Goal: Information Seeking & Learning: Find specific fact

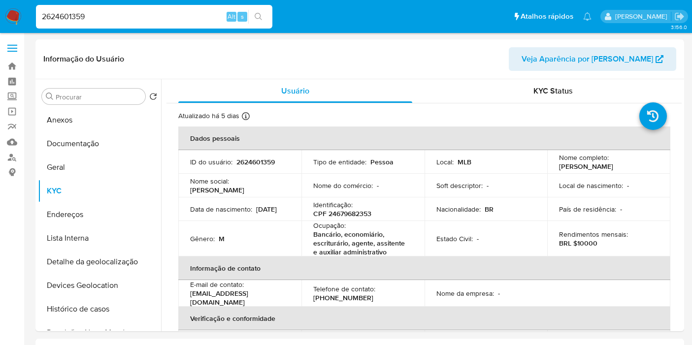
select select "10"
click at [112, 95] on input "Procurar" at bounding box center [99, 97] width 86 height 9
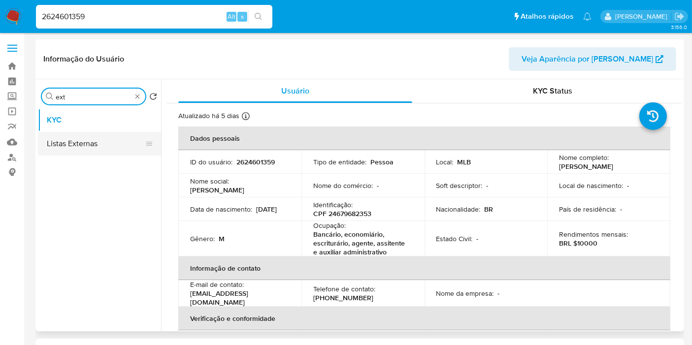
type input "ext"
click at [104, 138] on button "Listas Externas" at bounding box center [95, 144] width 115 height 24
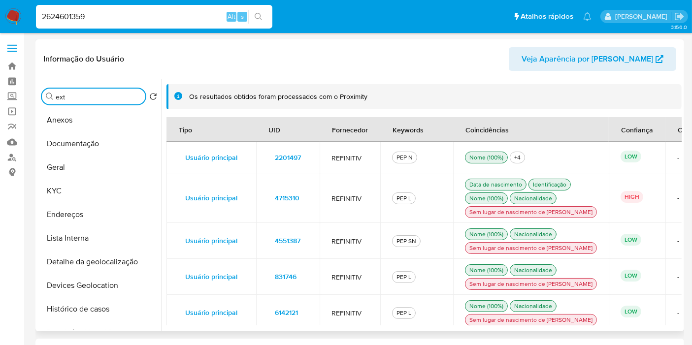
click at [309, 204] on td "4715310" at bounding box center [288, 198] width 64 height 50
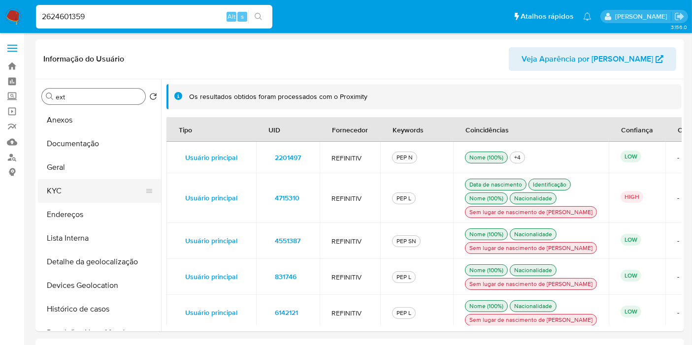
click at [113, 194] on button "KYC" at bounding box center [95, 191] width 115 height 24
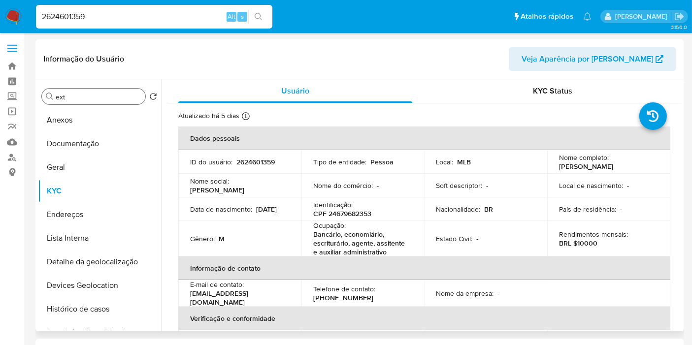
click at [347, 213] on p "CPF 24679682353" at bounding box center [342, 213] width 58 height 9
copy p "24679682353"
click at [584, 242] on p "BRL $10000" at bounding box center [578, 243] width 38 height 9
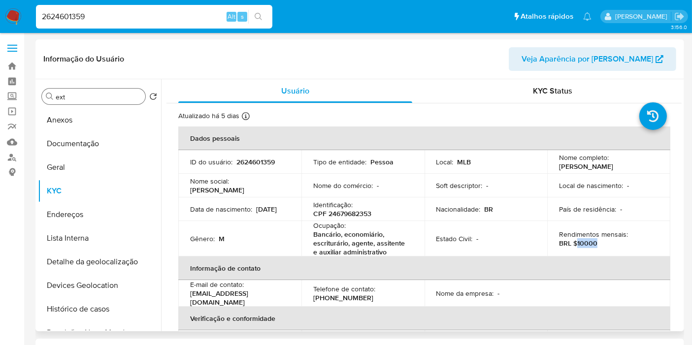
click at [584, 242] on p "BRL $10000" at bounding box center [578, 243] width 38 height 9
copy p "10000"
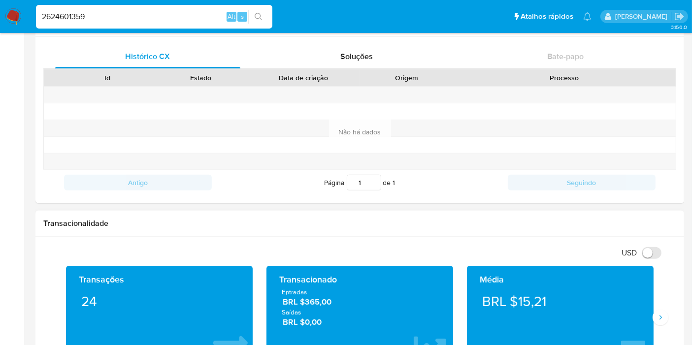
scroll to position [493, 0]
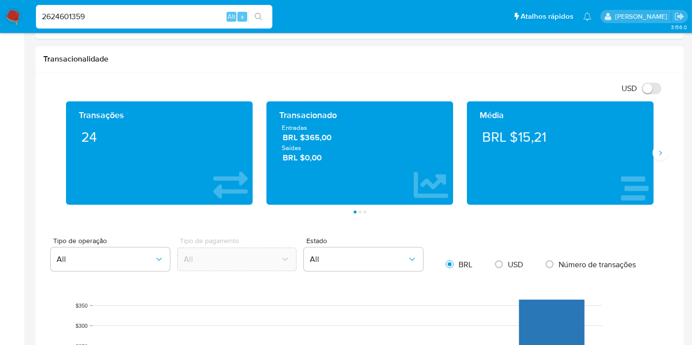
click at [326, 143] on span "Saídas" at bounding box center [360, 147] width 156 height 9
click at [322, 136] on span "BRL $365,00" at bounding box center [360, 137] width 155 height 11
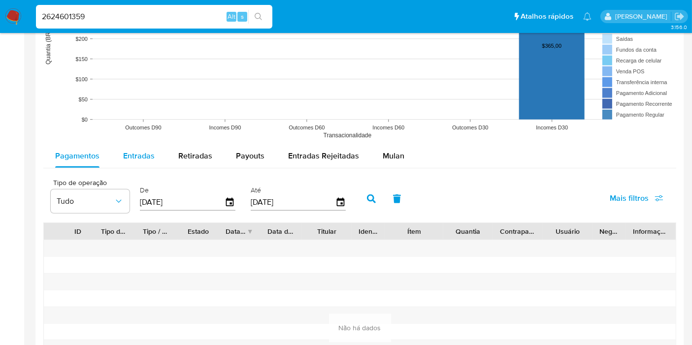
click at [136, 157] on span "Entradas" at bounding box center [139, 155] width 32 height 11
select select "10"
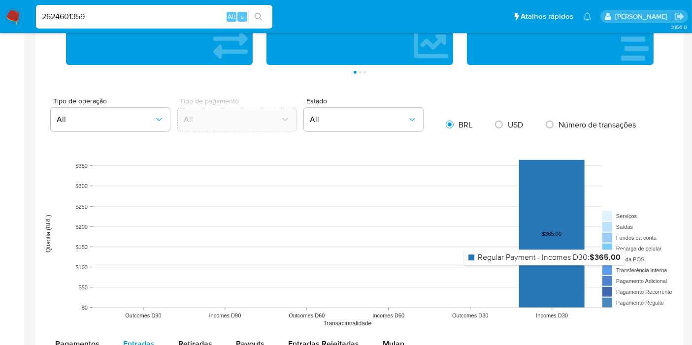
scroll to position [547, 0]
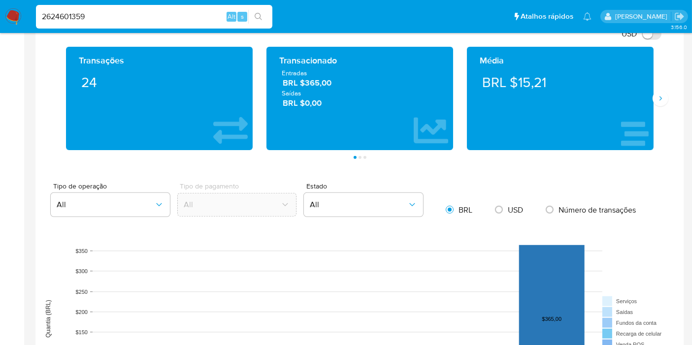
drag, startPoint x: 663, startPoint y: 98, endPoint x: 468, endPoint y: 89, distance: 194.8
click at [663, 98] on icon "Siguiente" at bounding box center [661, 99] width 8 height 8
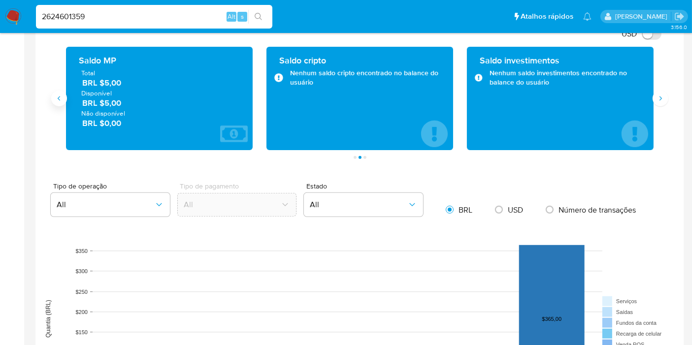
click at [53, 95] on button "Anterior" at bounding box center [59, 99] width 16 height 16
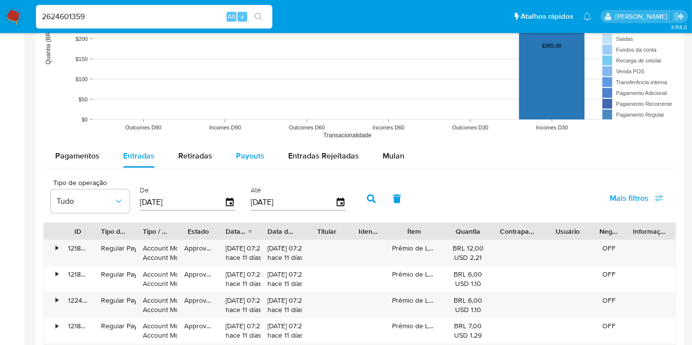
click at [250, 161] on div "Payouts" at bounding box center [250, 156] width 29 height 24
select select "10"
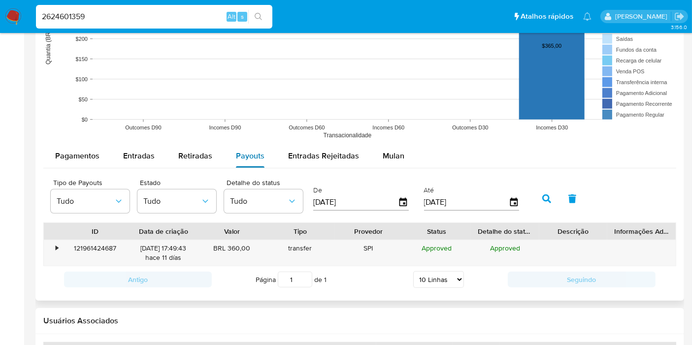
scroll to position [876, 0]
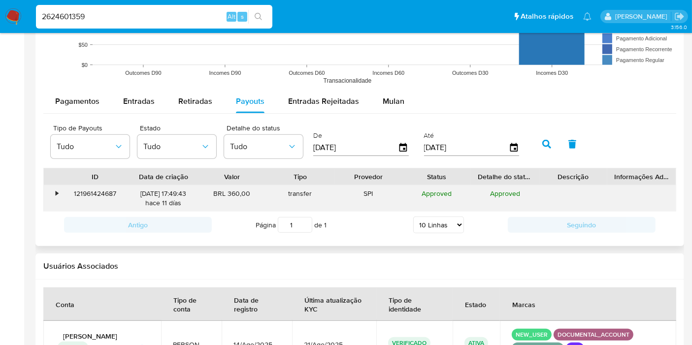
click at [60, 195] on div "•" at bounding box center [52, 199] width 17 height 26
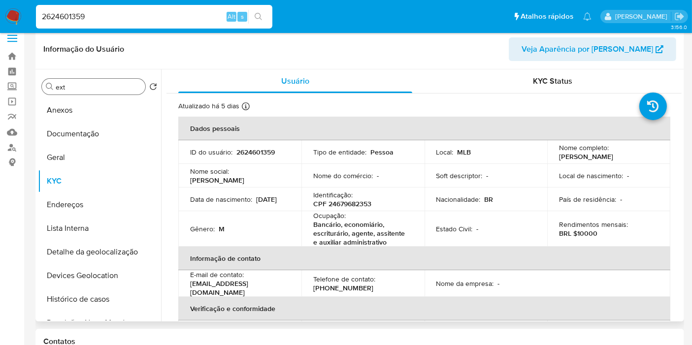
scroll to position [0, 0]
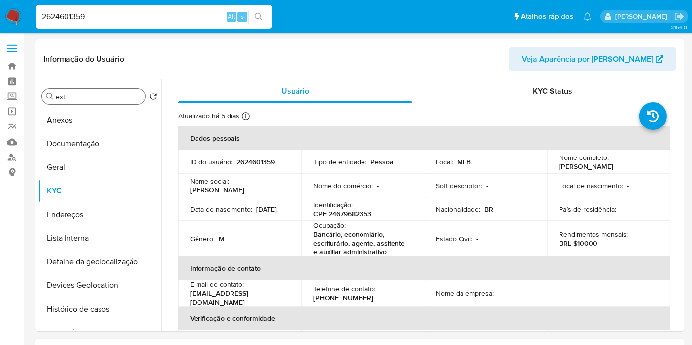
click at [12, 14] on img at bounding box center [13, 16] width 17 height 17
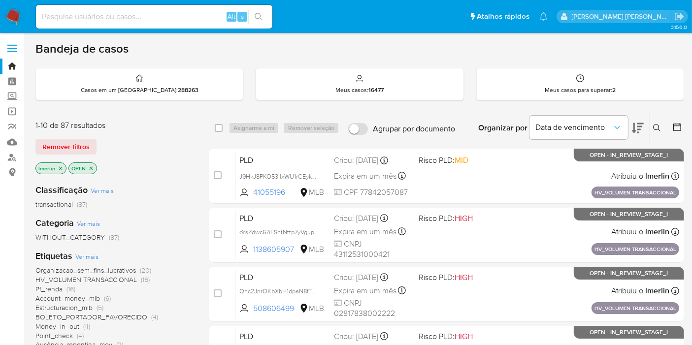
click at [63, 168] on p "lmerlin" at bounding box center [51, 168] width 30 height 11
click at [62, 168] on icon "close-filter" at bounding box center [61, 169] width 6 height 6
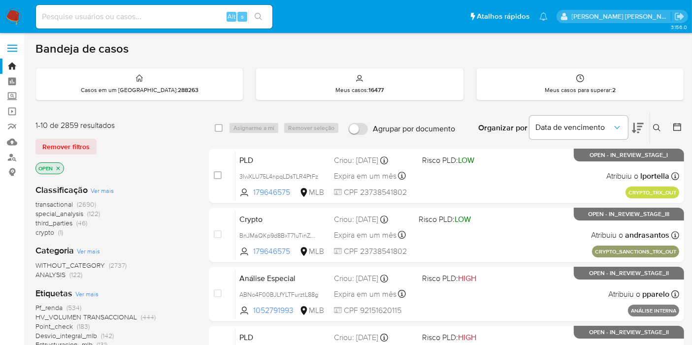
click at [205, 22] on input at bounding box center [154, 16] width 237 height 13
paste input "2579416490"
type input "2579416490"
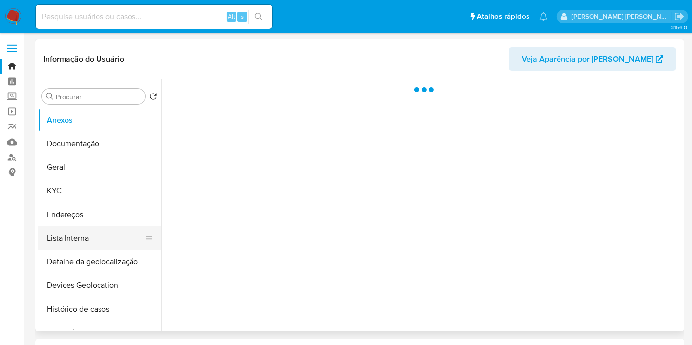
click at [85, 238] on button "Lista Interna" at bounding box center [95, 239] width 115 height 24
select select "10"
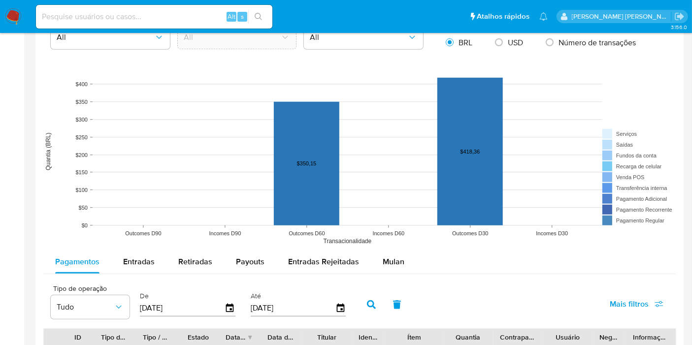
scroll to position [1006, 0]
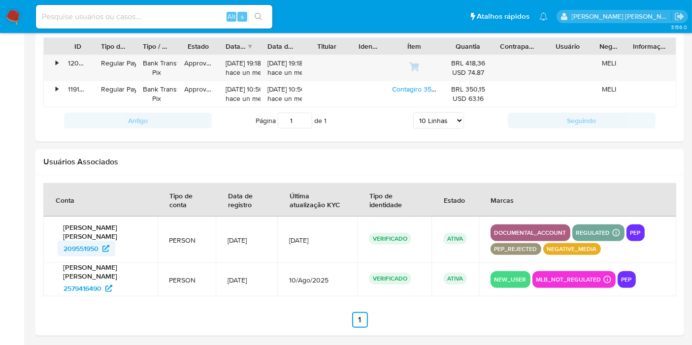
click at [83, 241] on span "209551950" at bounding box center [81, 249] width 35 height 16
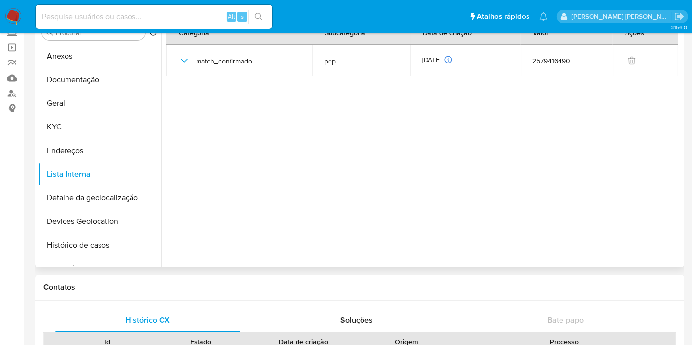
scroll to position [0, 0]
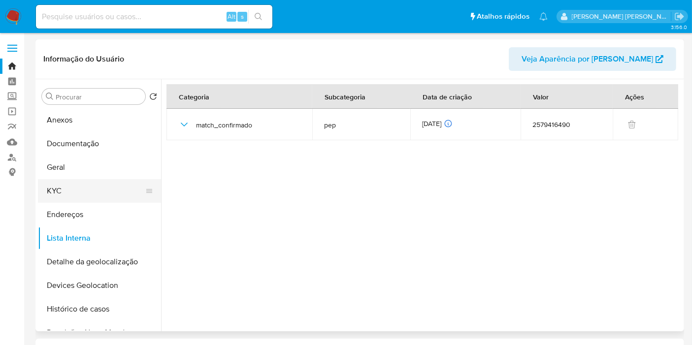
click at [113, 197] on button "KYC" at bounding box center [95, 191] width 115 height 24
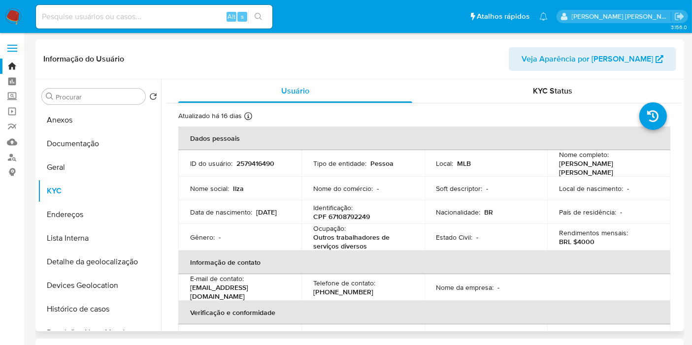
click at [580, 238] on p "BRL $4000" at bounding box center [576, 241] width 35 height 9
copy p "4000"
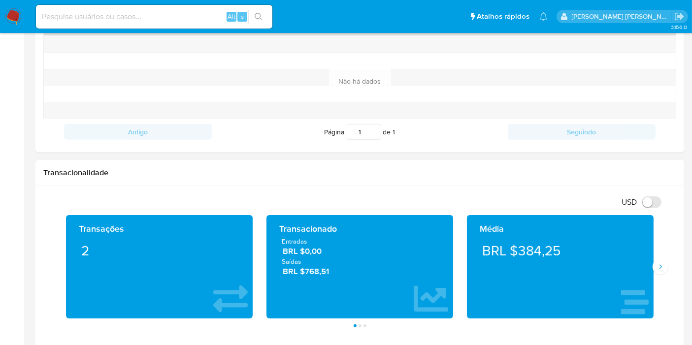
scroll to position [602, 0]
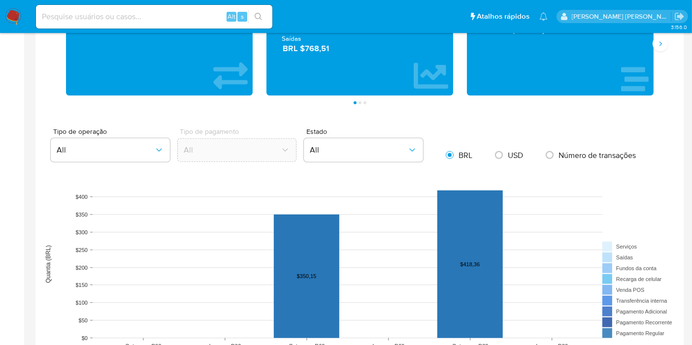
click at [315, 48] on span "BRL $768,51" at bounding box center [360, 48] width 155 height 11
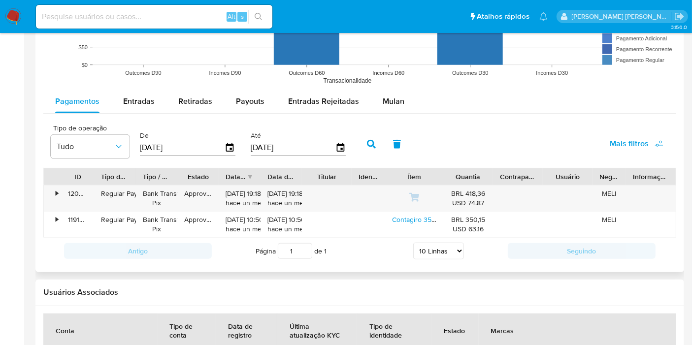
scroll to position [821, 0]
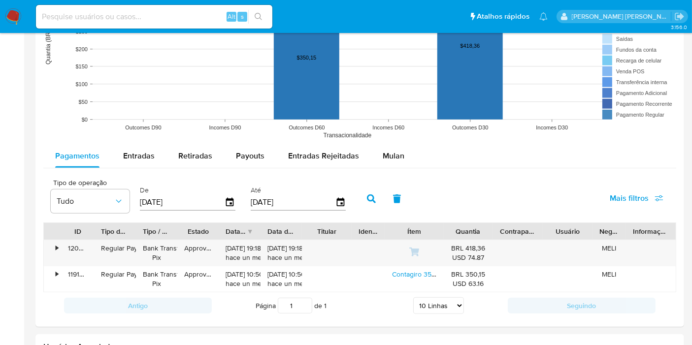
click at [12, 18] on img at bounding box center [13, 16] width 17 height 17
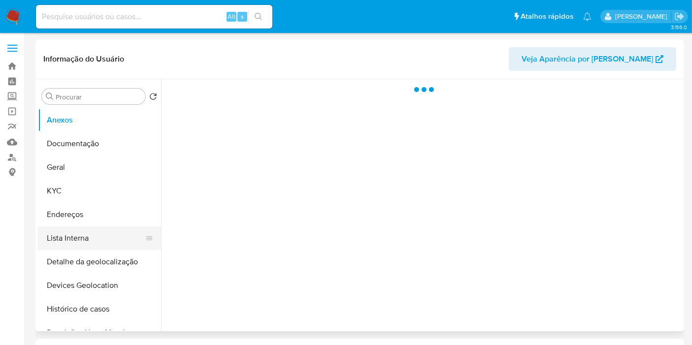
click at [105, 234] on button "Lista Interna" at bounding box center [95, 239] width 115 height 24
select select "10"
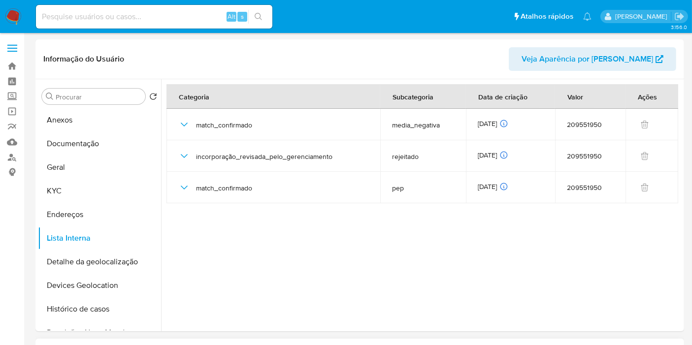
drag, startPoint x: 545, startPoint y: 326, endPoint x: 548, endPoint y: 344, distance: 18.5
click at [97, 190] on button "KYC" at bounding box center [95, 191] width 115 height 24
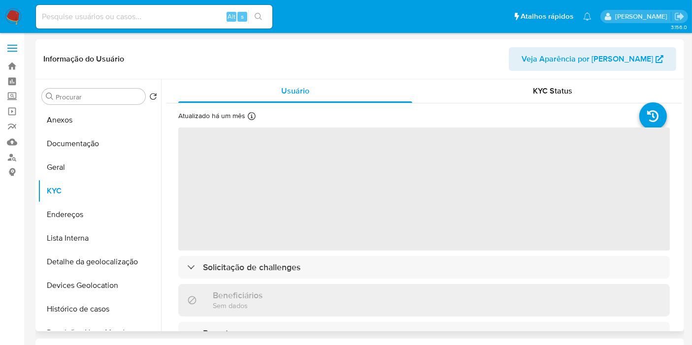
click at [327, 188] on span "‌" at bounding box center [424, 189] width 492 height 123
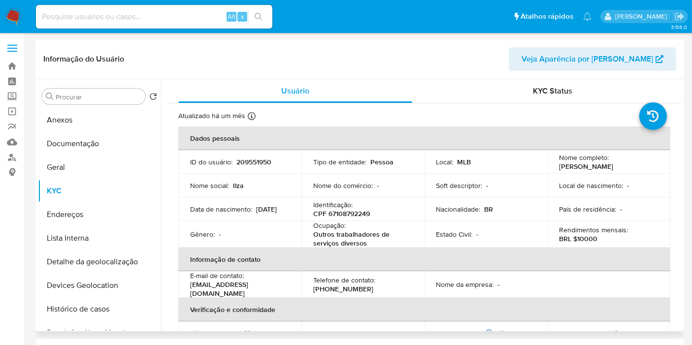
click at [350, 214] on p "CPF 67108792249" at bounding box center [341, 213] width 57 height 9
click at [352, 214] on p "CPF 67108792249" at bounding box center [341, 213] width 57 height 9
copy p "67108792249"
drag, startPoint x: 83, startPoint y: 238, endPoint x: 91, endPoint y: 233, distance: 9.2
click at [84, 238] on button "Lista Interna" at bounding box center [95, 239] width 115 height 24
